Goal: Task Accomplishment & Management: Manage account settings

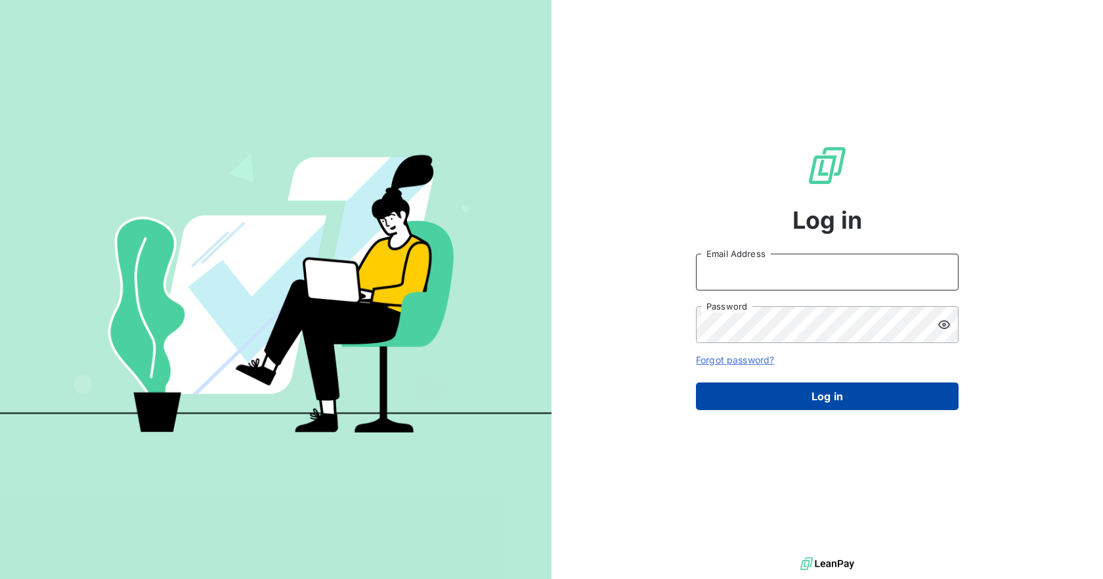
type input "[PERSON_NAME][EMAIL_ADDRESS][PERSON_NAME][DOMAIN_NAME]"
click at [738, 395] on button "Log in" at bounding box center [827, 396] width 263 height 28
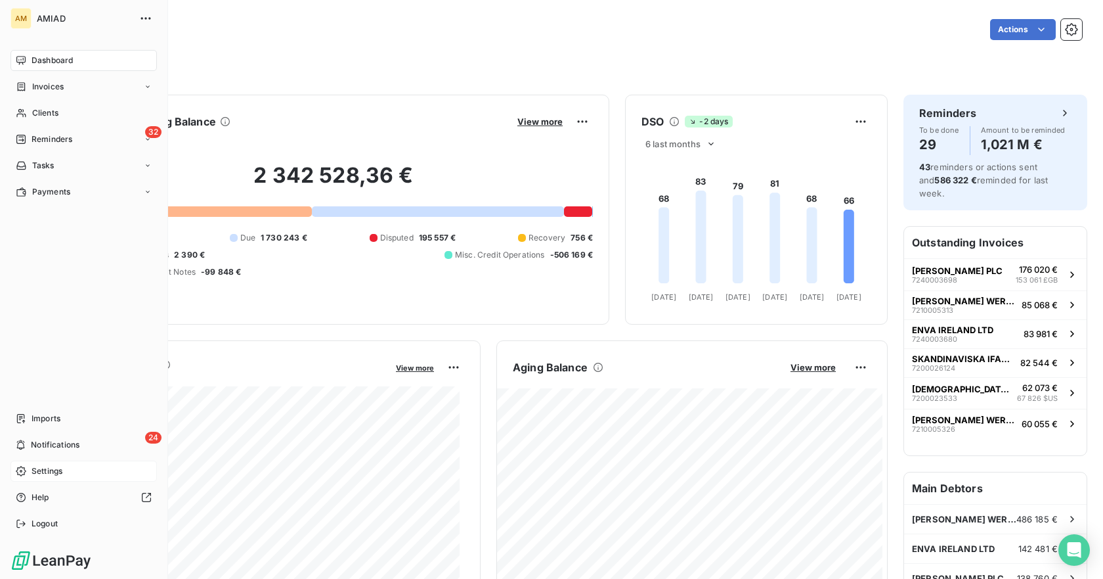
click at [50, 471] on span "Settings" at bounding box center [47, 471] width 31 height 12
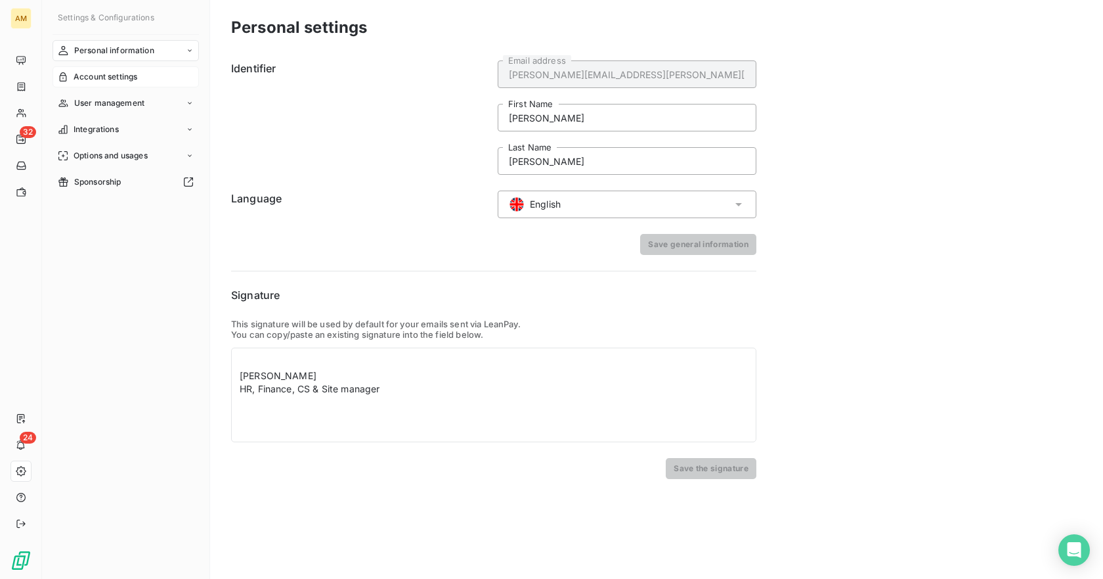
click at [97, 78] on span "Account settings" at bounding box center [106, 77] width 64 height 12
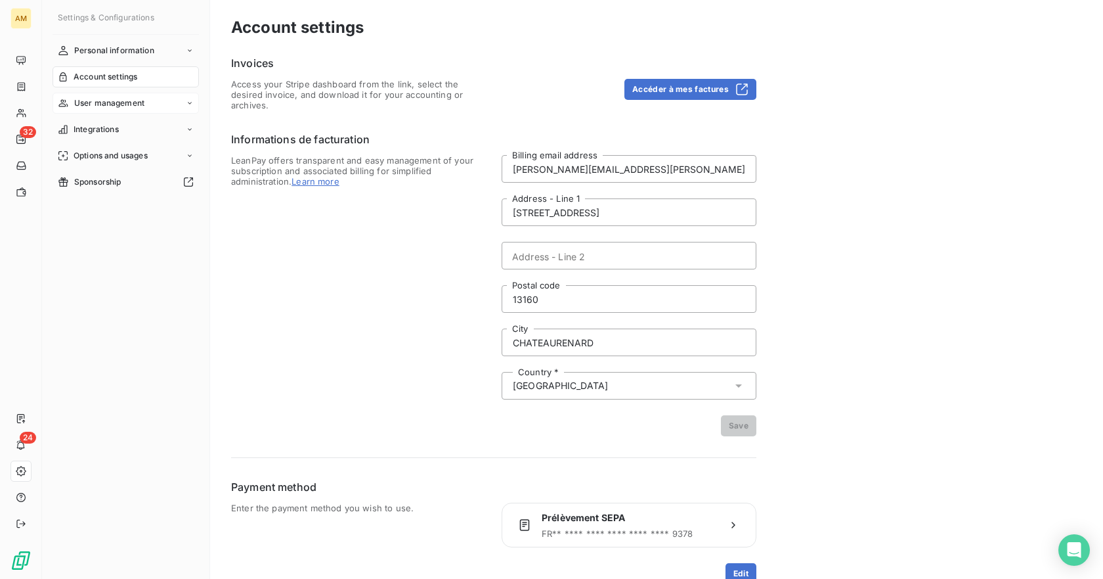
click at [97, 103] on span "User management" at bounding box center [109, 103] width 70 height 12
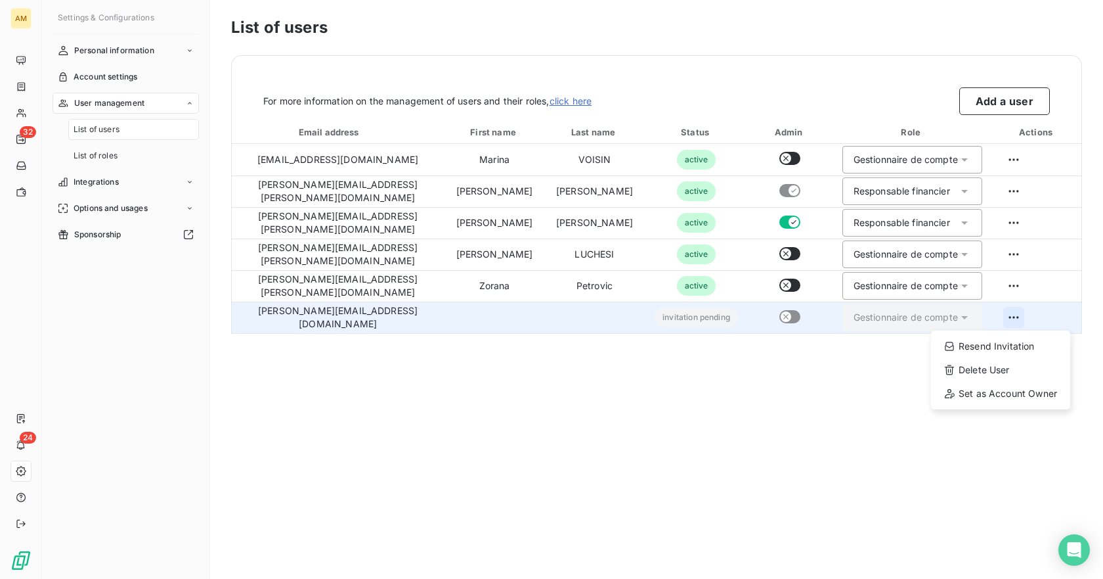
click at [1009, 317] on html "AM 32 24 Settings & Configurations Personal information Account settings User m…" at bounding box center [551, 289] width 1103 height 579
click at [1004, 344] on div "Resend Invitation" at bounding box center [1001, 346] width 129 height 21
